Goal: Check status: Check status

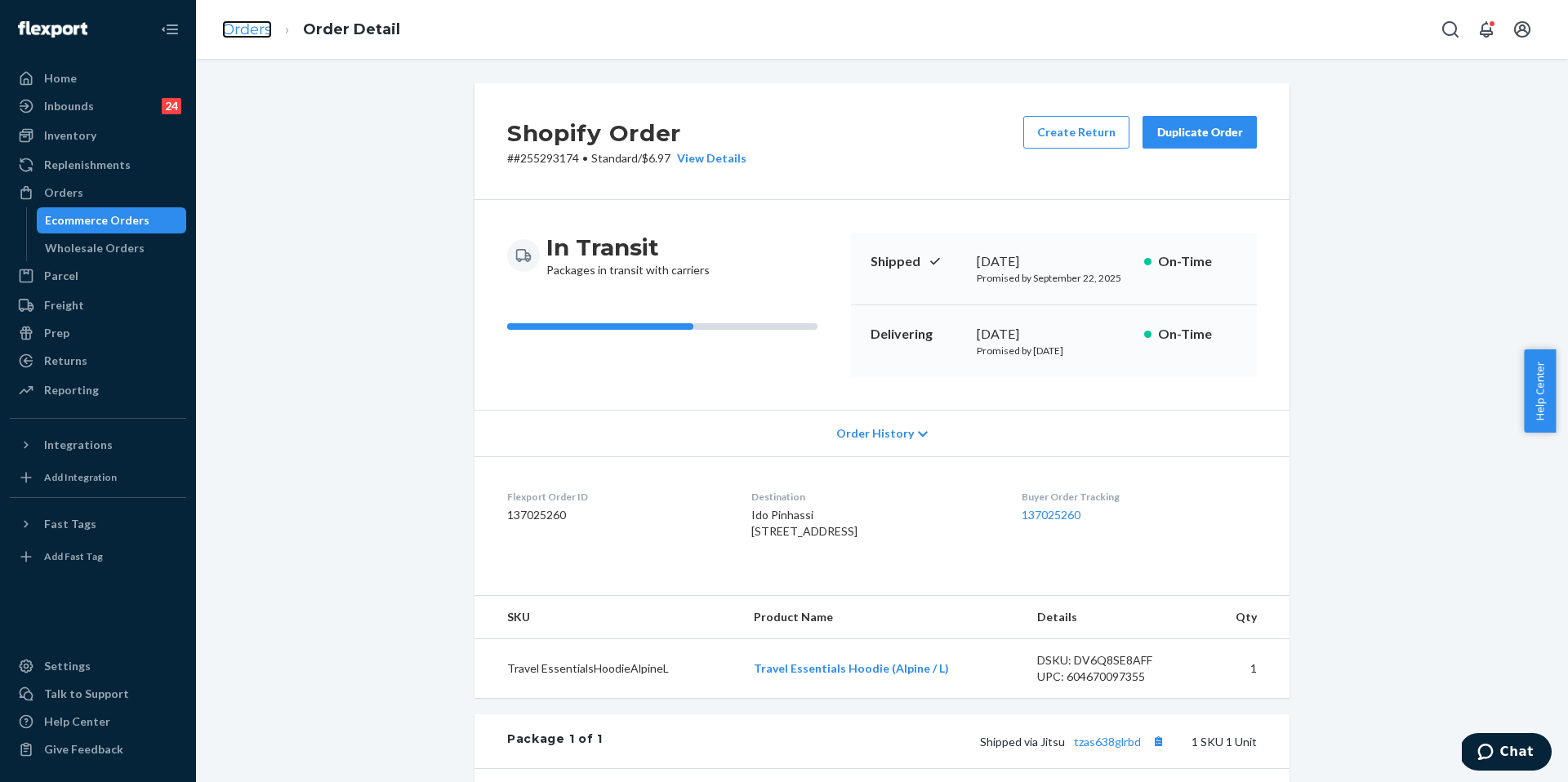
click at [246, 30] on link "Orders" at bounding box center [247, 29] width 49 height 18
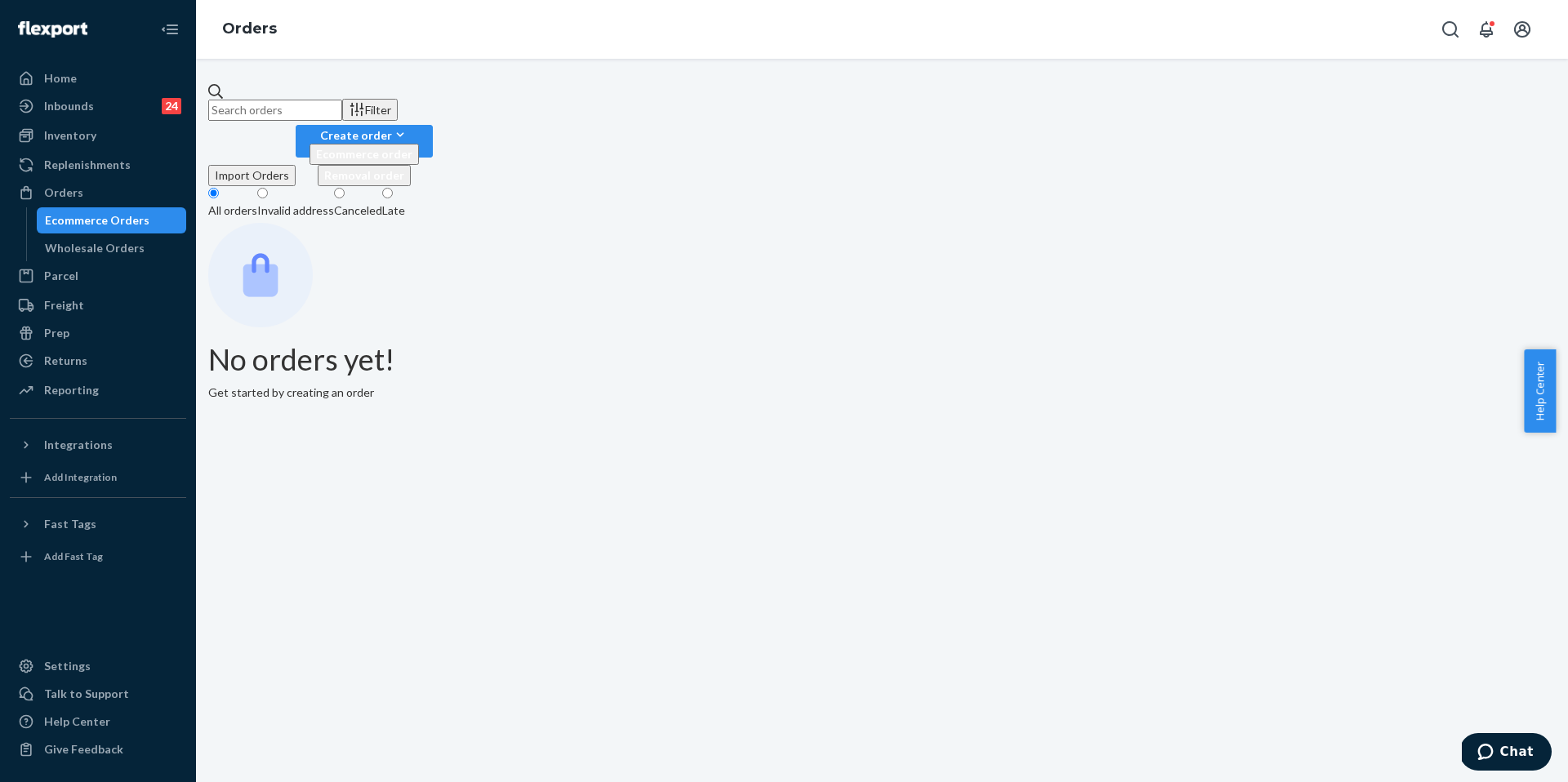
click at [342, 103] on input "text" at bounding box center [276, 110] width 134 height 21
paste input "255172340"
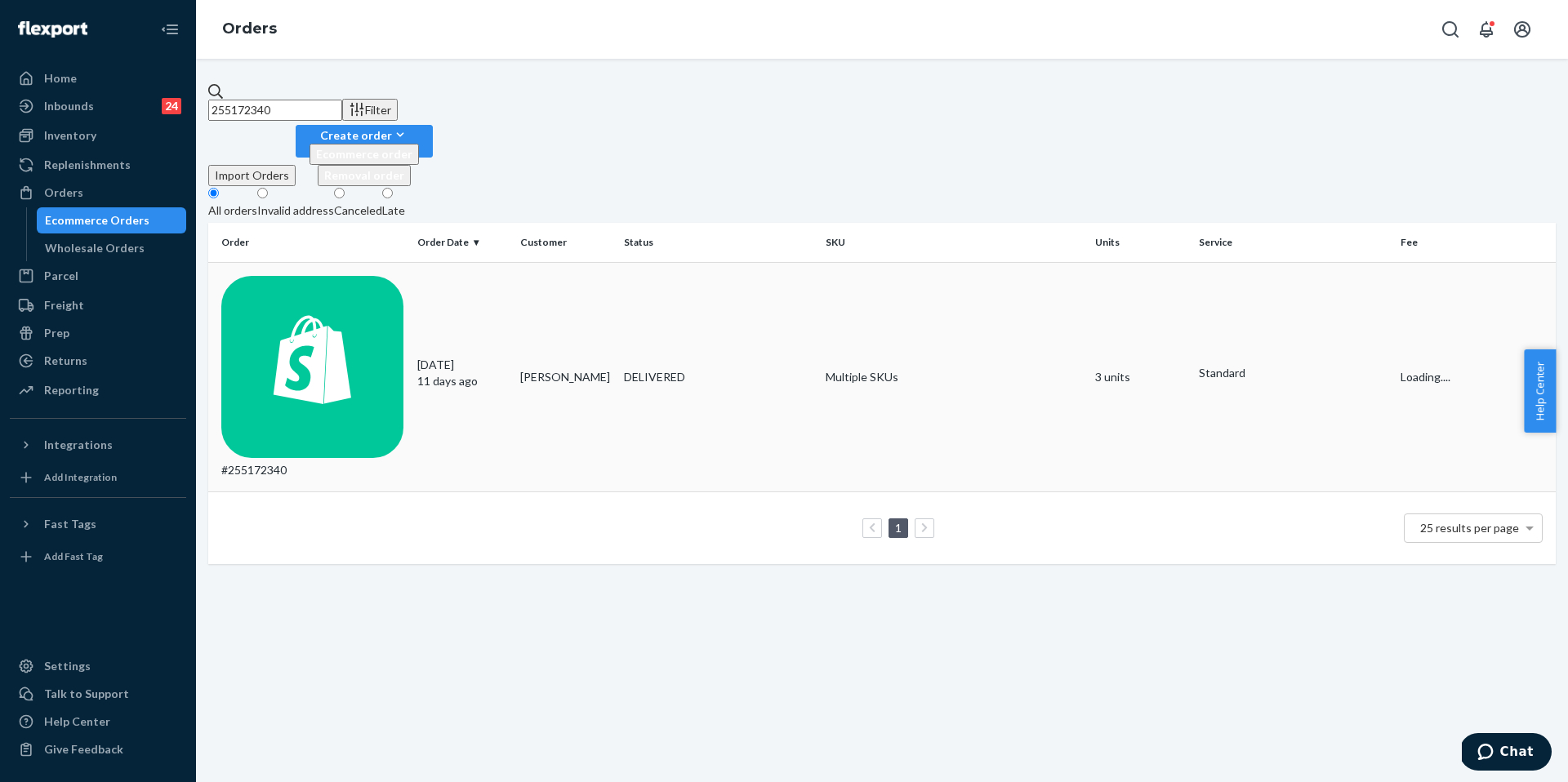
type input "255172340"
click at [358, 276] on div "#255172340" at bounding box center [313, 377] width 182 height 203
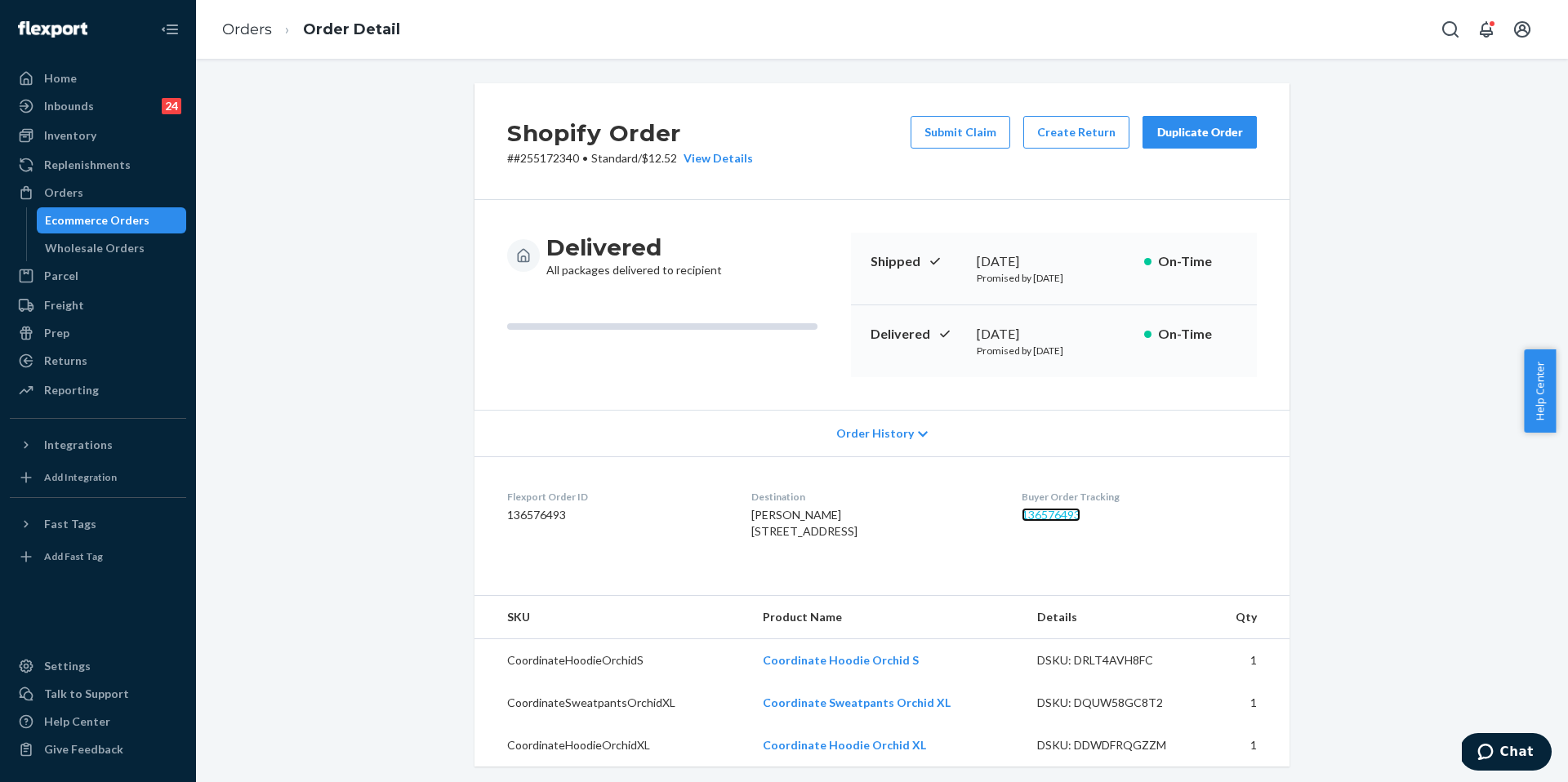
click at [1077, 510] on link "136576493" at bounding box center [1050, 514] width 59 height 14
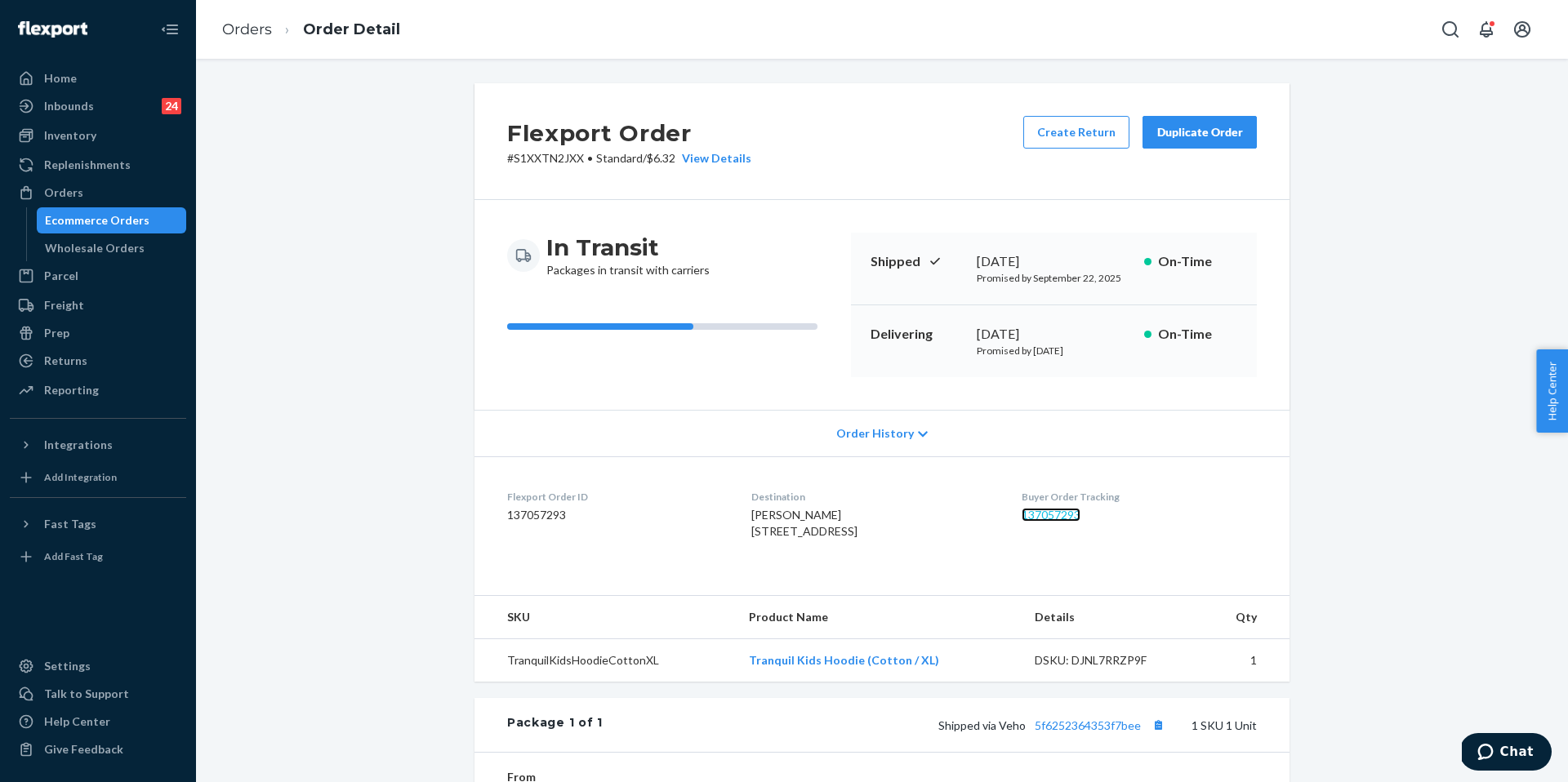
click at [1050, 515] on link "137057293" at bounding box center [1050, 514] width 59 height 14
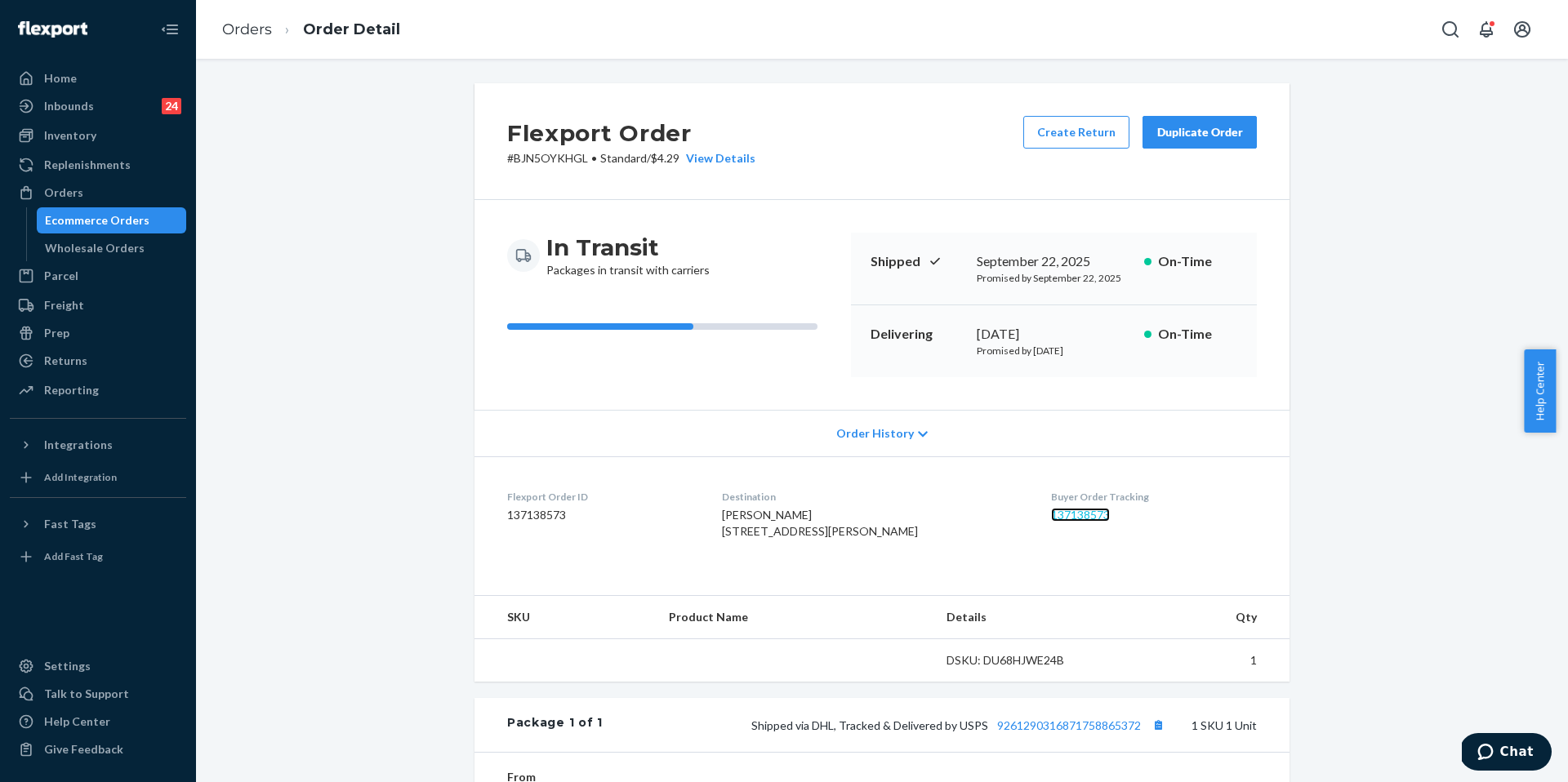
click at [1068, 509] on link "137138573" at bounding box center [1080, 514] width 59 height 14
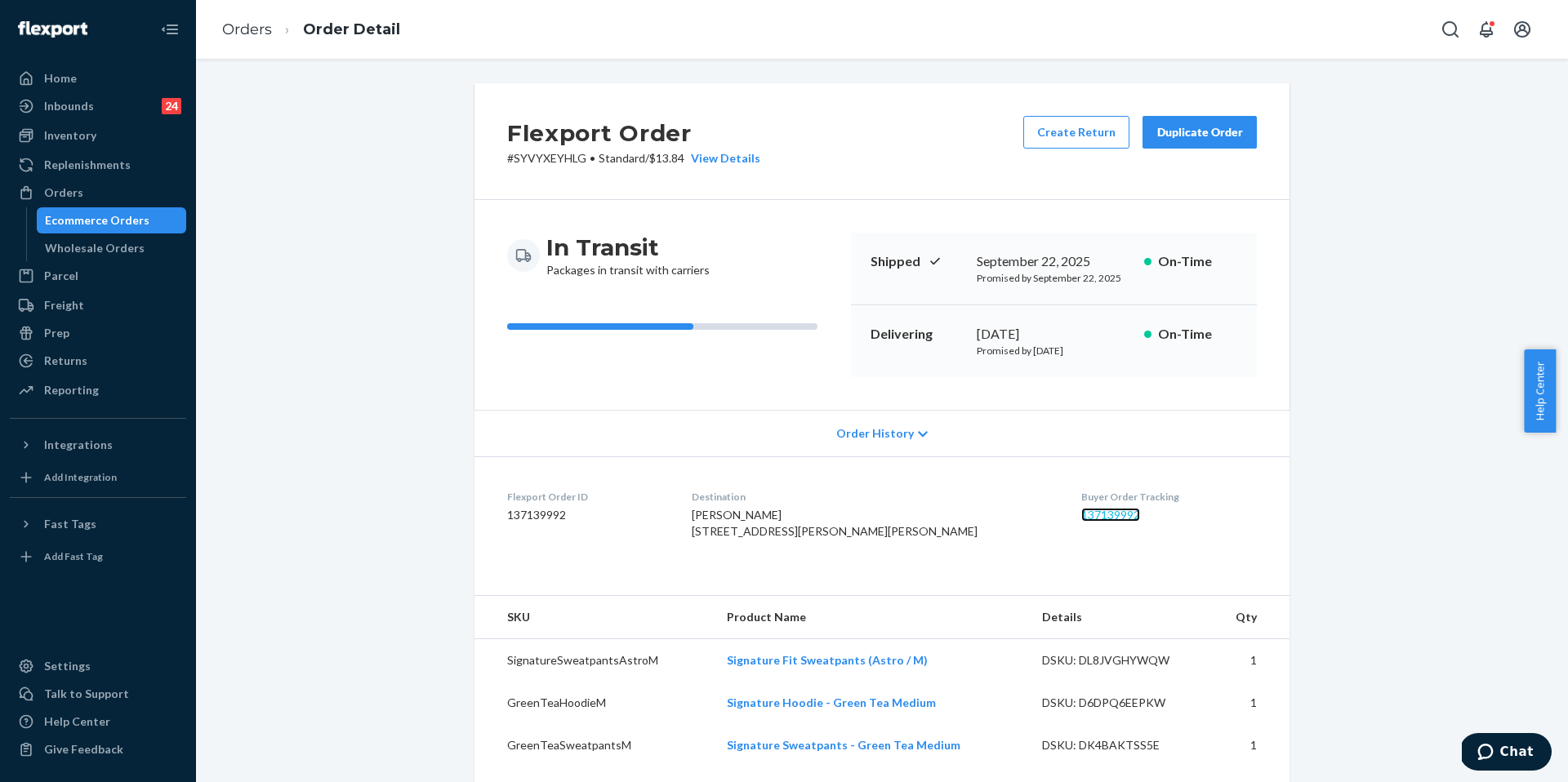
click at [1081, 514] on link "137139992" at bounding box center [1110, 514] width 59 height 14
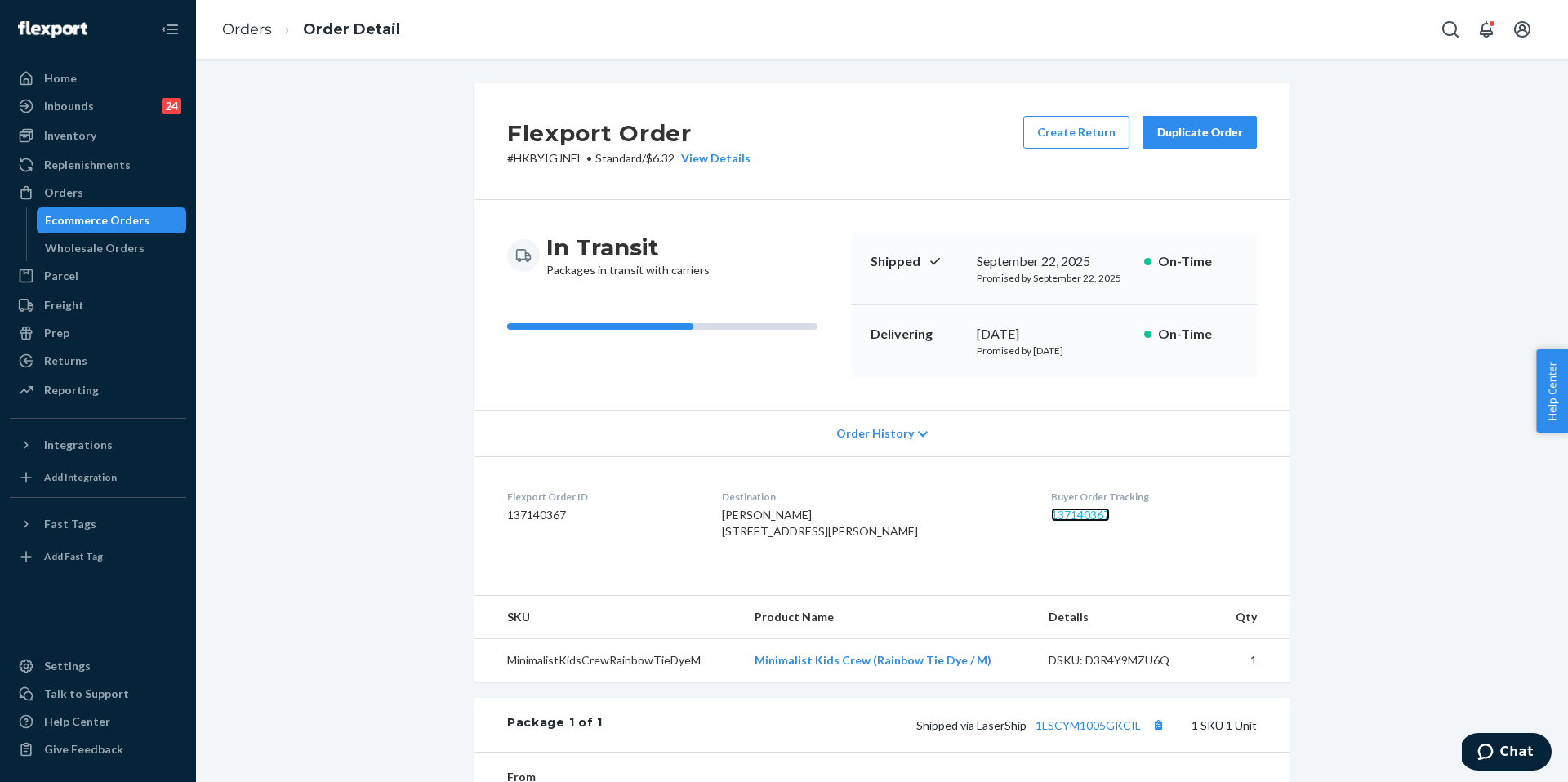
click at [1061, 512] on link "137140367" at bounding box center [1080, 514] width 59 height 14
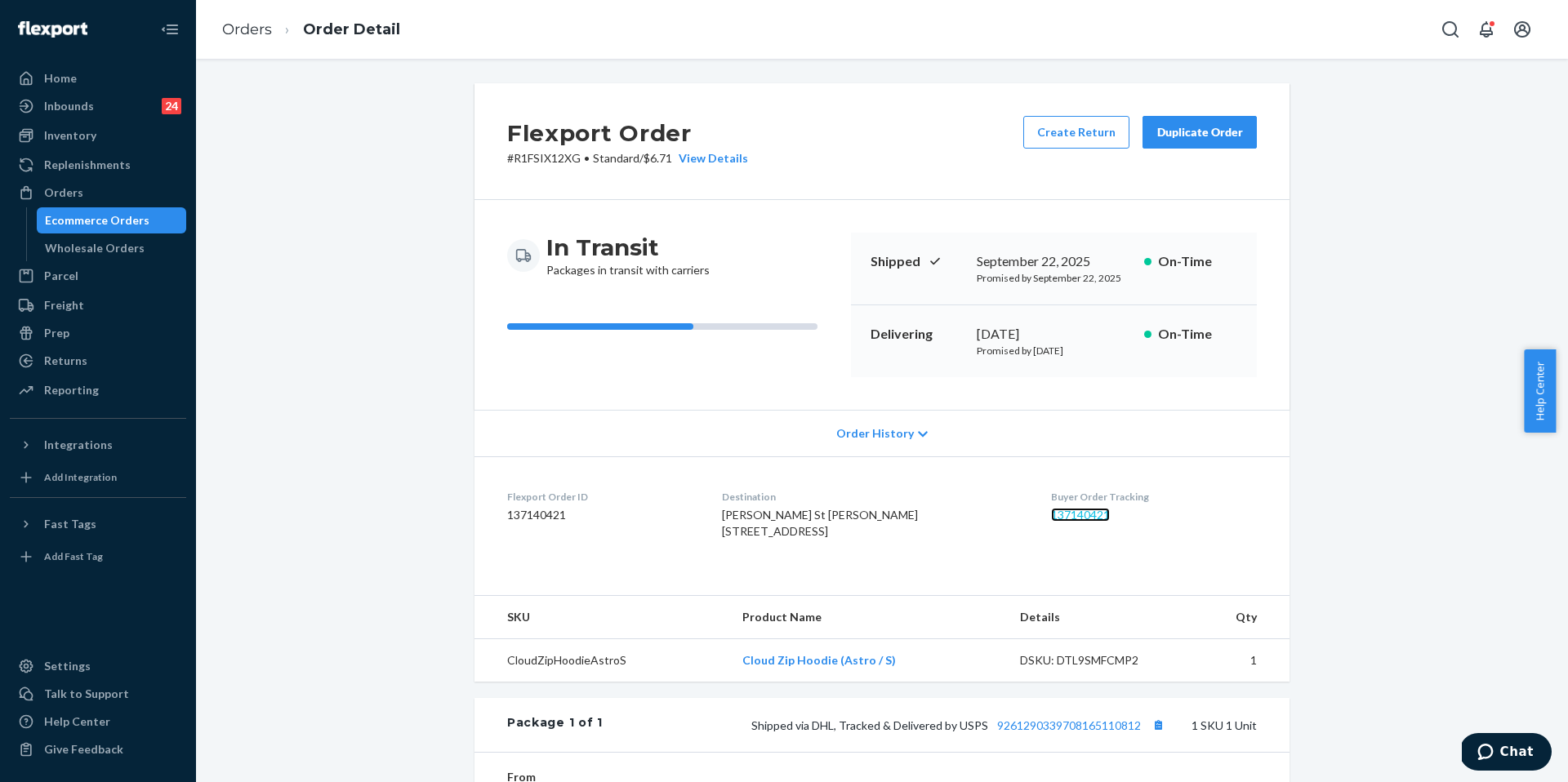
click at [1051, 517] on link "137140421" at bounding box center [1080, 514] width 59 height 14
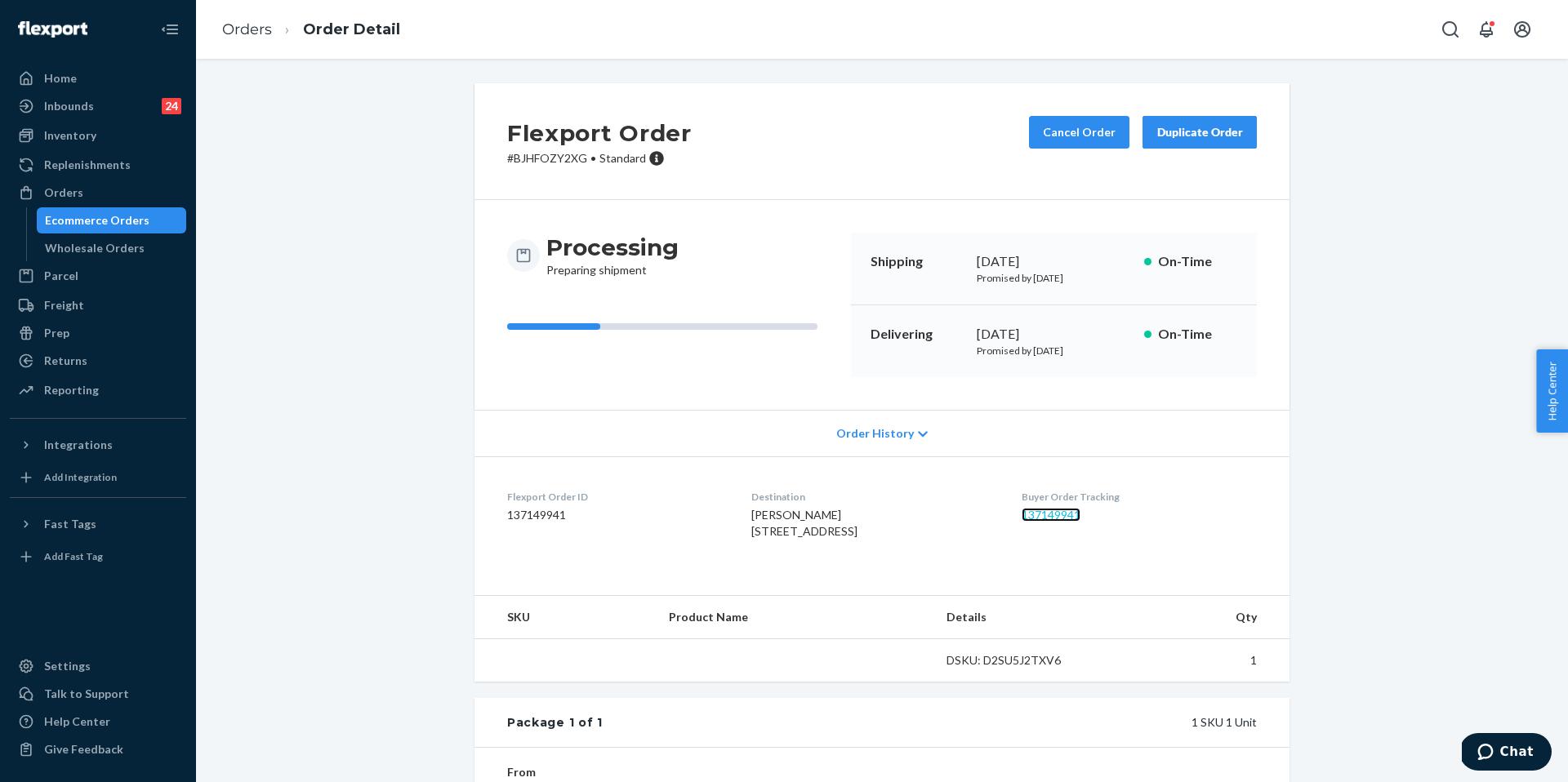
click at [1062, 513] on link "137149941" at bounding box center [1050, 514] width 59 height 14
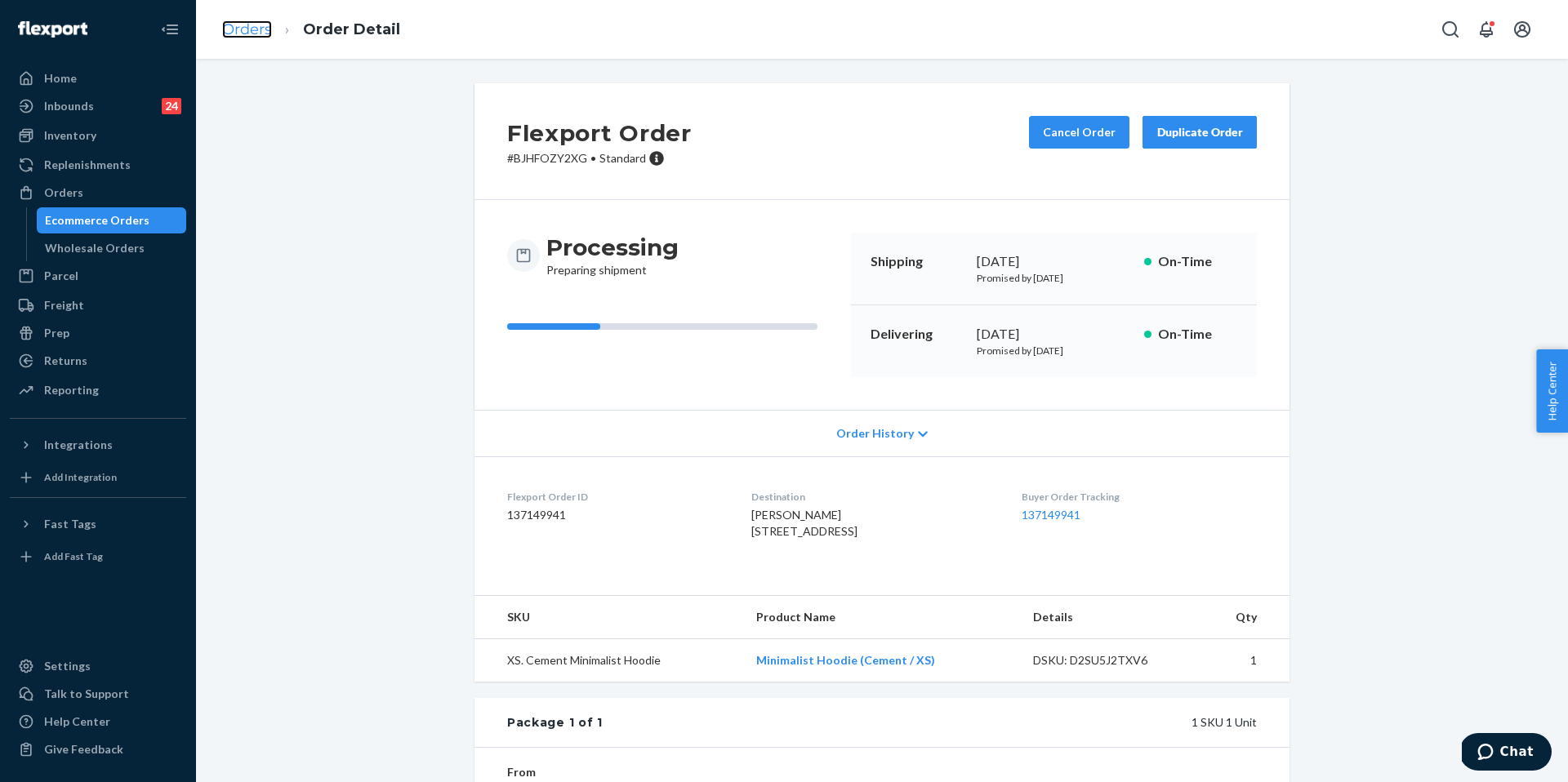
click at [254, 26] on link "Orders" at bounding box center [247, 29] width 49 height 18
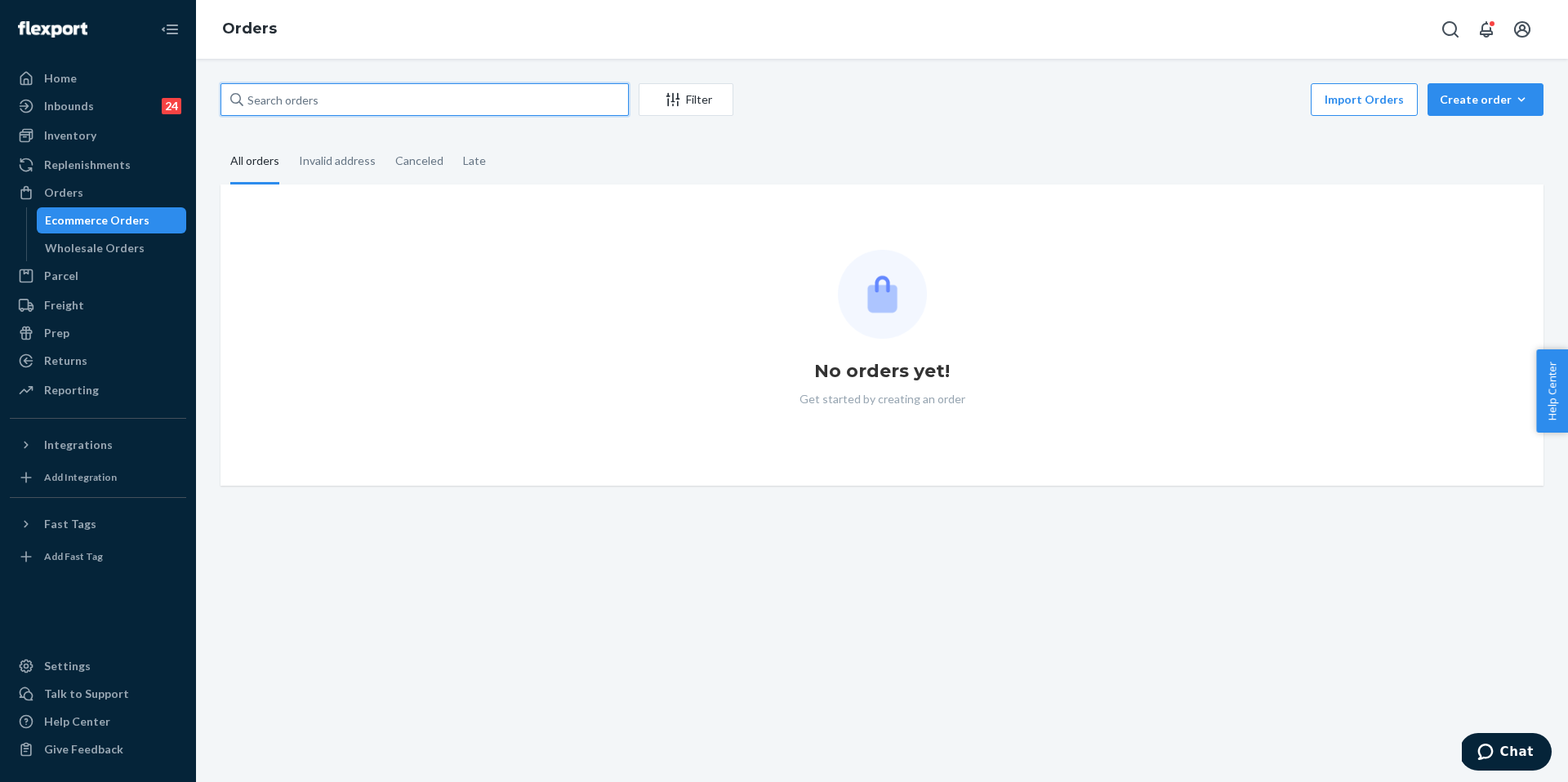
click at [399, 108] on input "text" at bounding box center [425, 99] width 408 height 33
paste input "254974179"
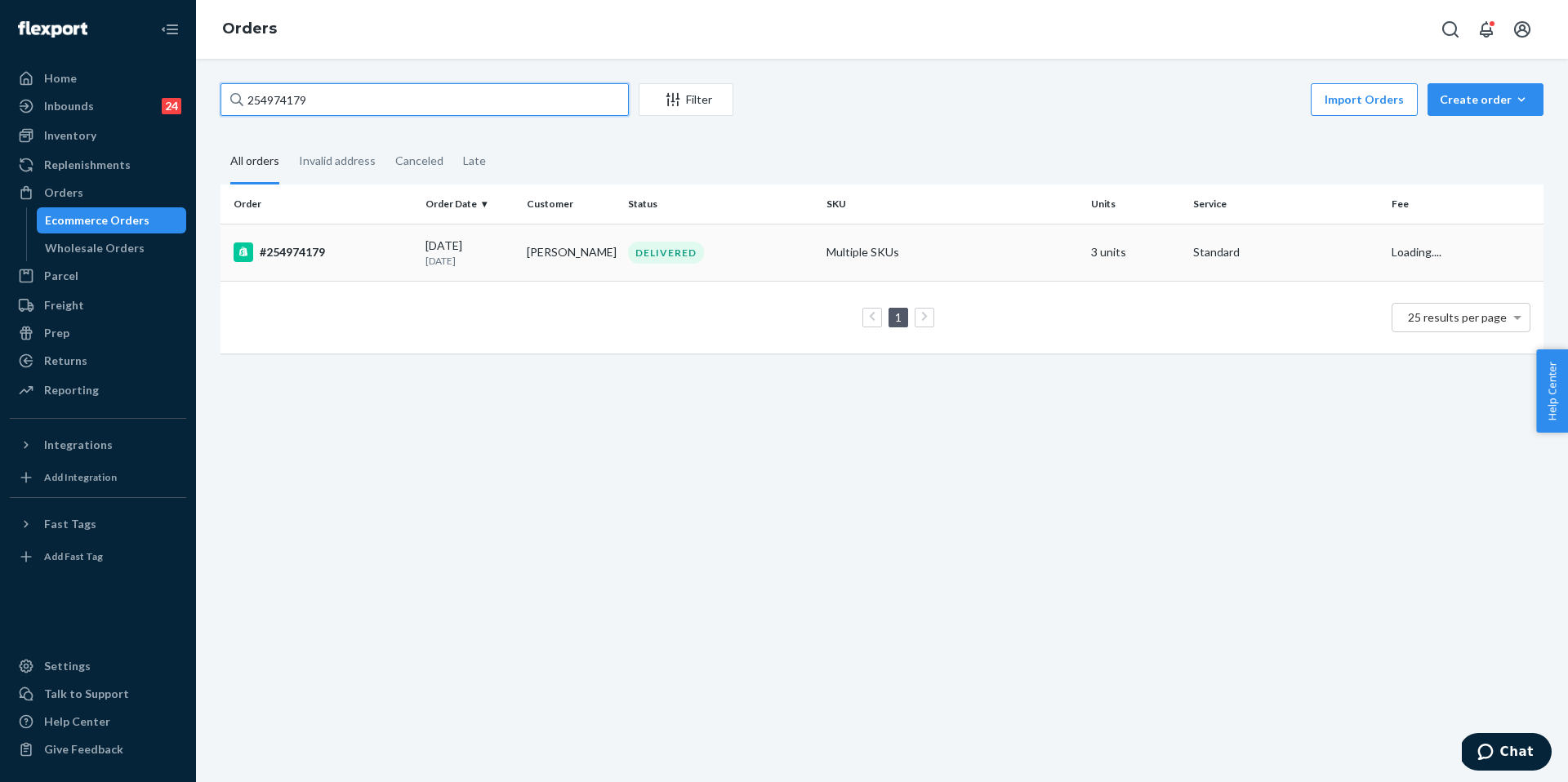
type input "254974179"
click at [335, 234] on td "#254974179" at bounding box center [319, 251] width 198 height 57
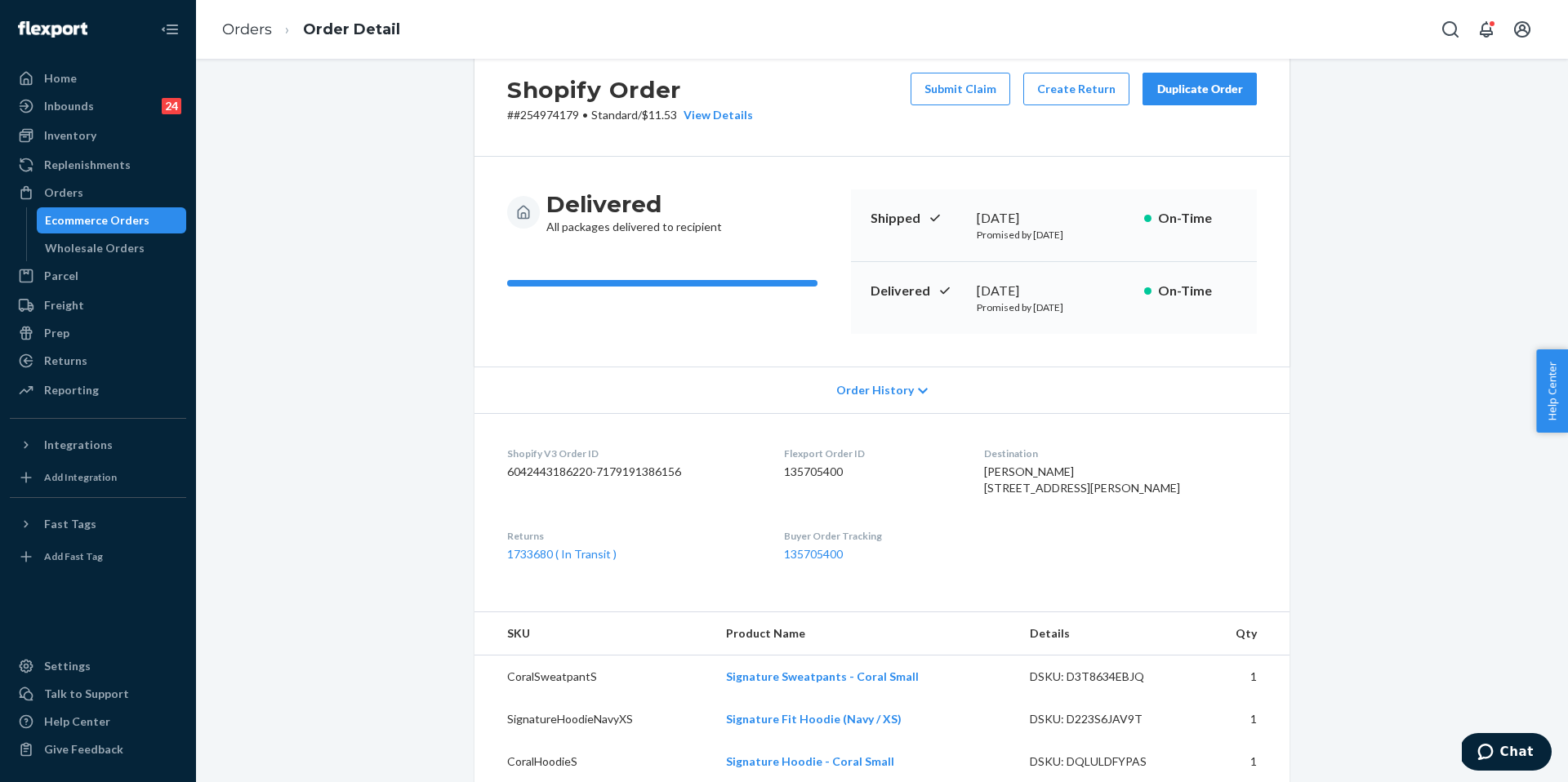
scroll to position [54, 0]
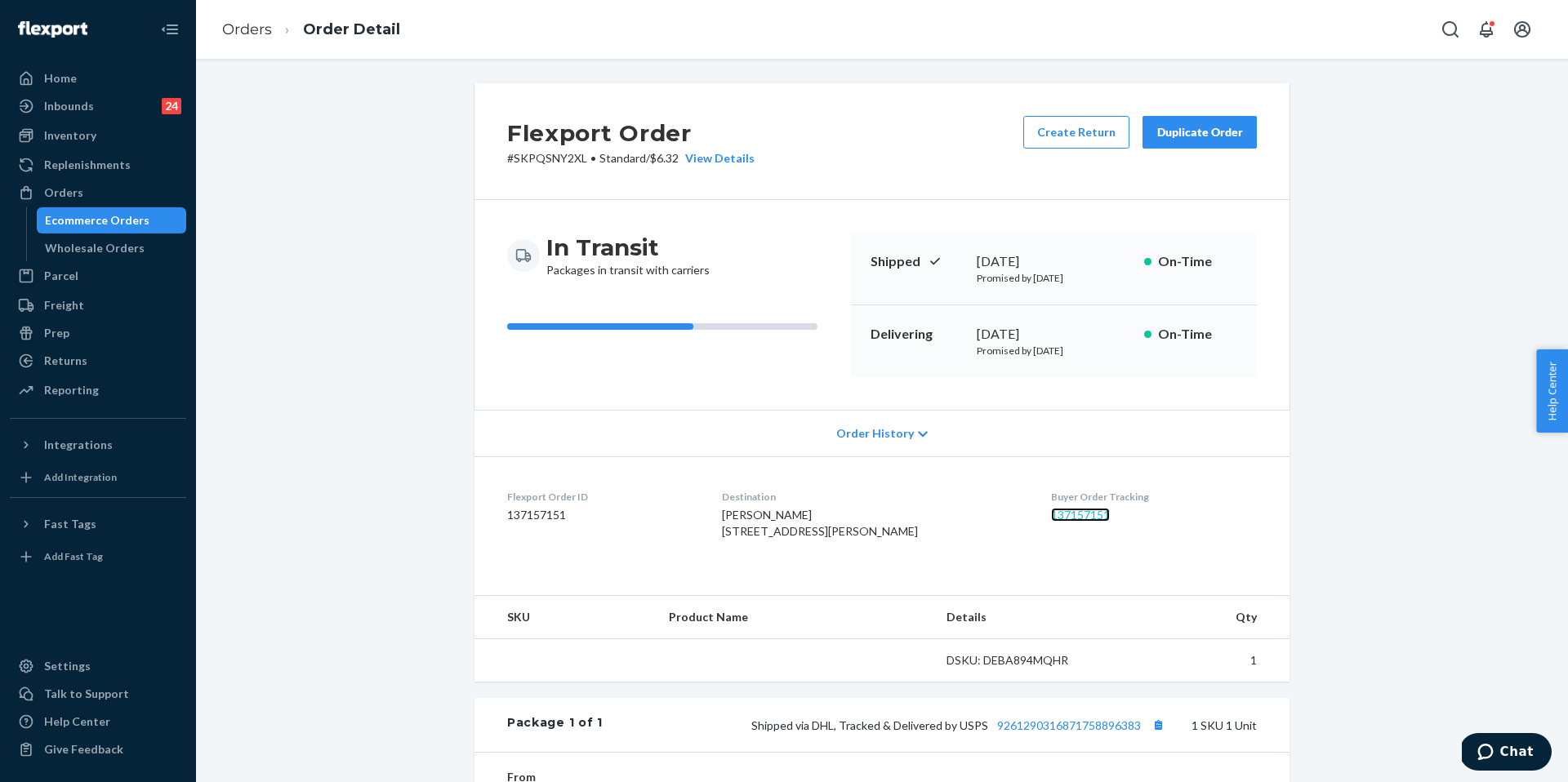
click at [1065, 515] on link "137157151" at bounding box center [1080, 514] width 59 height 14
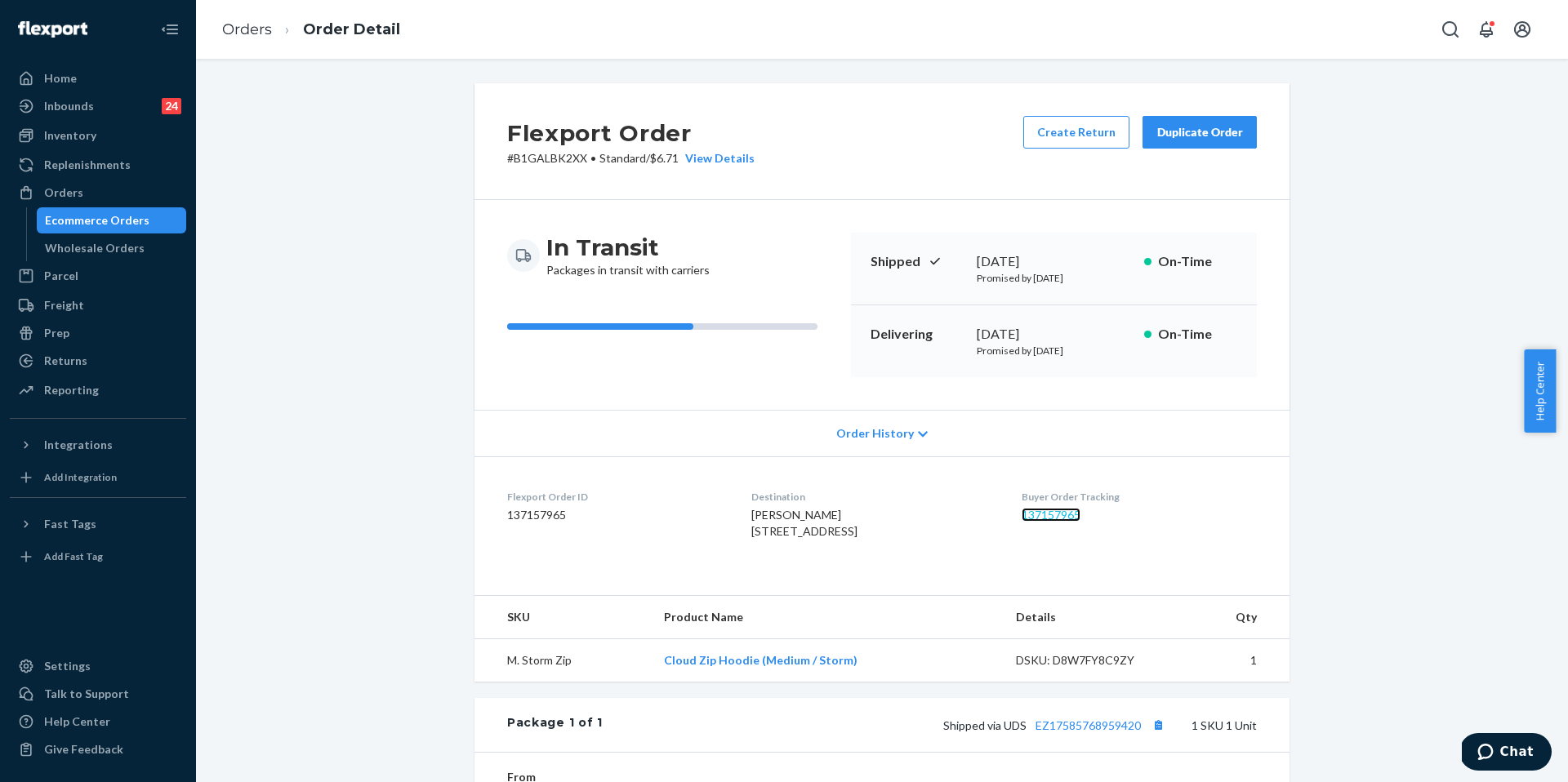
click at [1053, 517] on link "137157965" at bounding box center [1050, 514] width 59 height 14
